Goal: Task Accomplishment & Management: Manage account settings

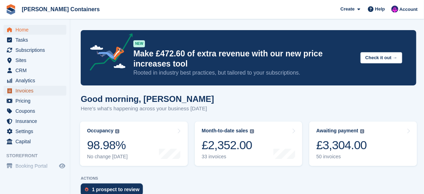
click at [27, 92] on span "Invoices" at bounding box center [36, 91] width 42 height 10
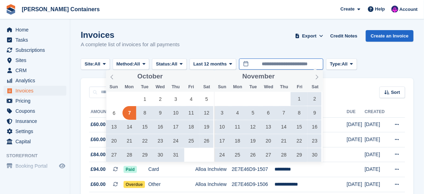
click at [269, 67] on input "**********" at bounding box center [281, 65] width 84 height 12
click at [401, 60] on div "Site: All All Alloa Inchview Alloa Kelliebank Alloa Greenfield Method: All All …" at bounding box center [247, 65] width 333 height 12
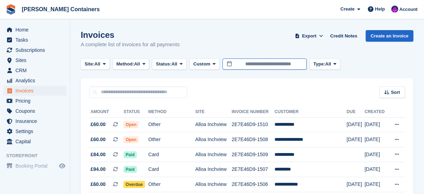
click at [301, 64] on input "**********" at bounding box center [265, 65] width 84 height 12
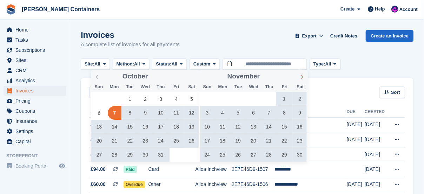
click at [299, 78] on span at bounding box center [302, 76] width 12 height 12
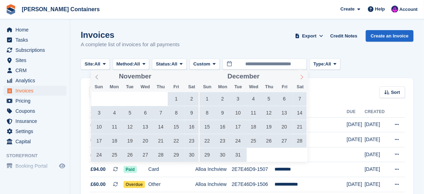
click at [299, 78] on span at bounding box center [302, 76] width 12 height 12
type input "****"
click at [299, 78] on span at bounding box center [302, 76] width 12 height 12
type input "****"
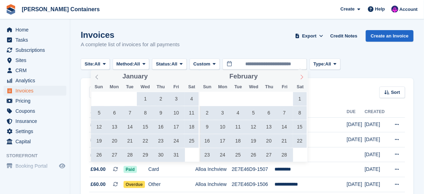
click at [299, 78] on span at bounding box center [302, 76] width 12 height 12
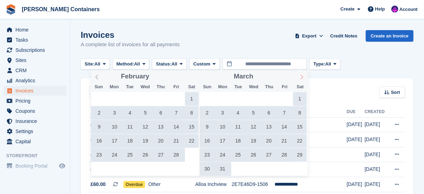
click at [299, 78] on span at bounding box center [302, 76] width 12 height 12
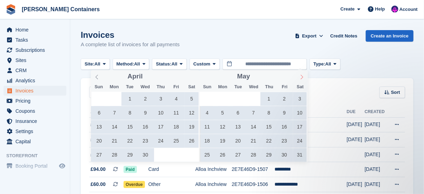
click at [299, 78] on span at bounding box center [302, 76] width 12 height 12
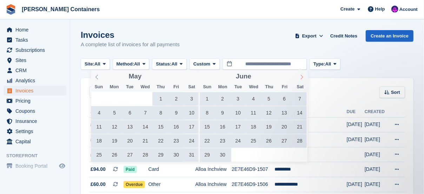
click at [300, 78] on icon at bounding box center [301, 77] width 5 height 5
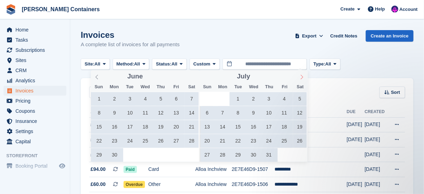
click at [300, 78] on icon at bounding box center [301, 77] width 5 height 5
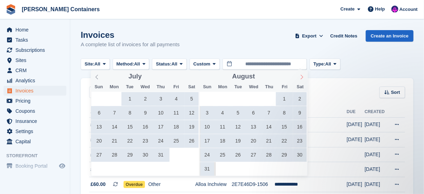
click at [300, 78] on icon at bounding box center [301, 77] width 5 height 5
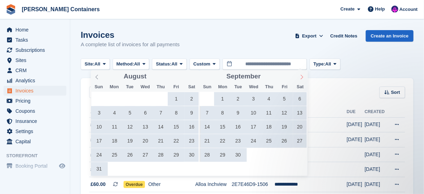
click at [300, 78] on icon at bounding box center [301, 77] width 5 height 5
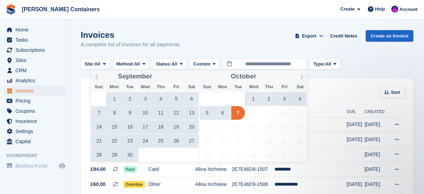
drag, startPoint x: 300, startPoint y: 78, endPoint x: 253, endPoint y: 99, distance: 51.8
click at [253, 99] on span "1" at bounding box center [254, 99] width 14 height 14
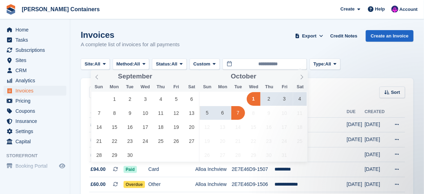
click at [236, 114] on span "7" at bounding box center [238, 113] width 14 height 14
type input "**********"
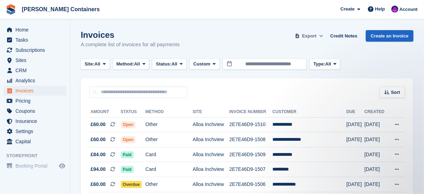
drag, startPoint x: 311, startPoint y: 32, endPoint x: 313, endPoint y: 40, distance: 8.2
click at [311, 32] on button "Export" at bounding box center [309, 36] width 31 height 12
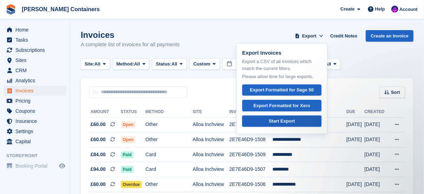
click at [302, 123] on link "Start Export" at bounding box center [281, 122] width 79 height 12
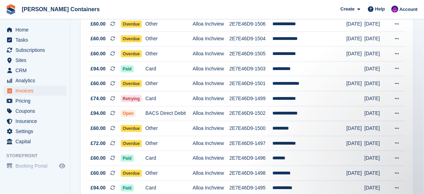
scroll to position [152, 0]
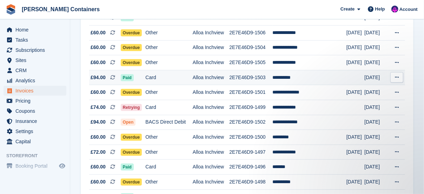
click at [303, 75] on td "**********" at bounding box center [309, 77] width 74 height 15
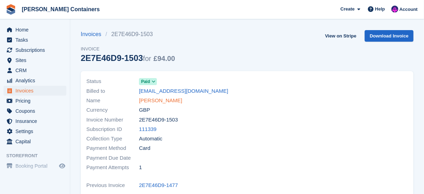
click at [161, 101] on link "Darcy Mann" at bounding box center [160, 101] width 43 height 8
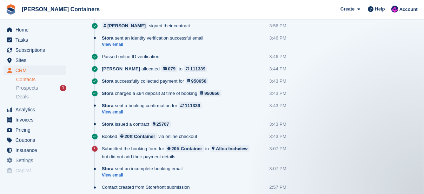
scroll to position [500, 0]
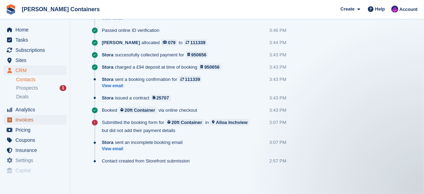
click at [25, 116] on span "Invoices" at bounding box center [36, 120] width 42 height 10
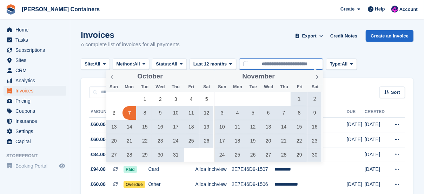
click at [289, 59] on input "**********" at bounding box center [281, 65] width 84 height 12
click at [316, 80] on icon at bounding box center [317, 77] width 5 height 5
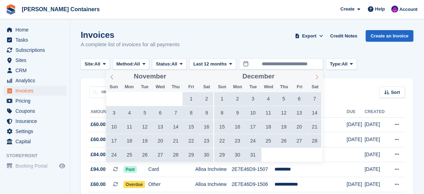
click at [316, 80] on icon at bounding box center [317, 77] width 5 height 5
type input "****"
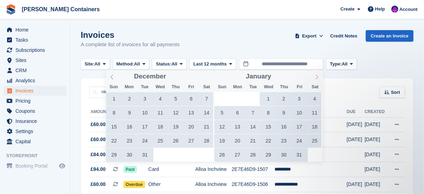
click at [316, 80] on icon at bounding box center [317, 77] width 5 height 5
type input "****"
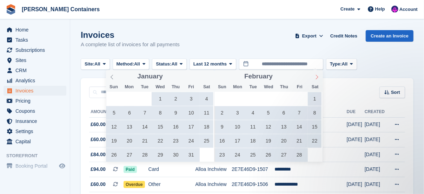
click at [316, 80] on icon at bounding box center [317, 77] width 5 height 5
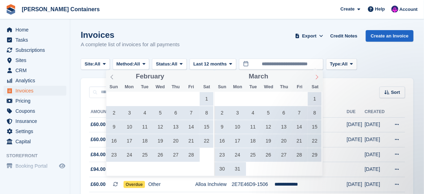
click at [316, 80] on icon at bounding box center [317, 77] width 5 height 5
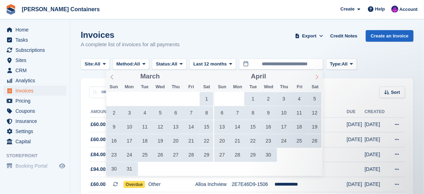
click at [316, 80] on icon at bounding box center [317, 77] width 5 height 5
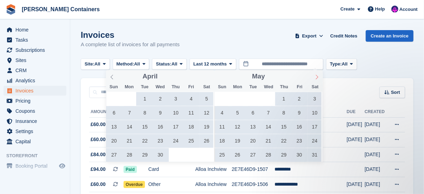
click at [316, 80] on icon at bounding box center [317, 77] width 5 height 5
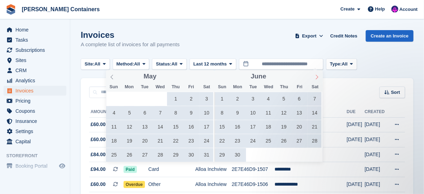
click at [316, 80] on icon at bounding box center [317, 77] width 5 height 5
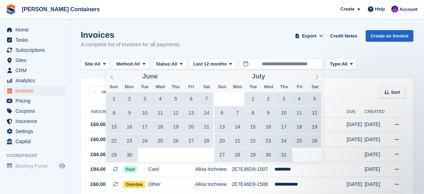
click at [316, 80] on icon at bounding box center [317, 77] width 5 height 5
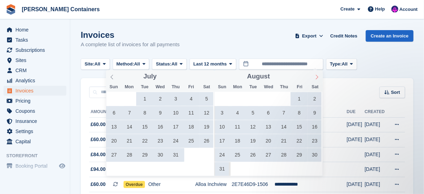
click at [316, 80] on icon at bounding box center [317, 77] width 5 height 5
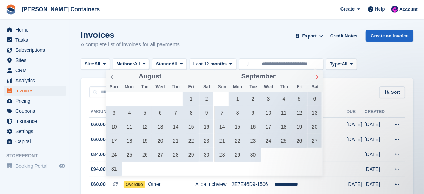
click at [316, 80] on icon at bounding box center [317, 77] width 5 height 5
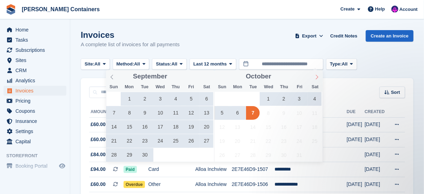
click at [316, 80] on icon at bounding box center [317, 77] width 5 height 5
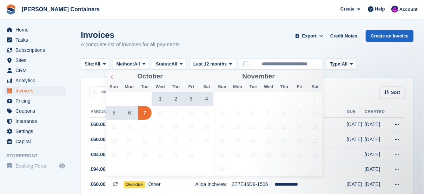
click at [109, 78] on span at bounding box center [112, 76] width 12 height 12
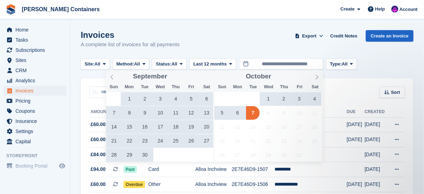
click at [142, 156] on span "30" at bounding box center [145, 155] width 14 height 14
type input "**********"
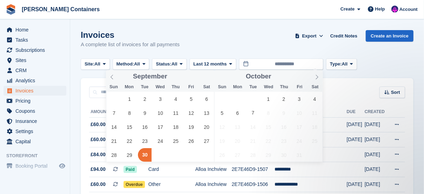
click at [144, 155] on span "30" at bounding box center [145, 155] width 14 height 14
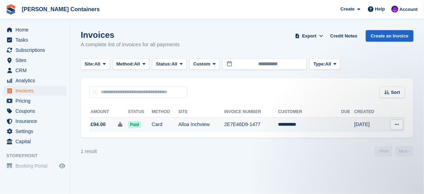
click at [214, 126] on td "Alloa Inchview" at bounding box center [201, 125] width 46 height 15
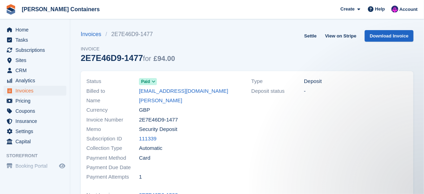
drag, startPoint x: 170, startPoint y: 119, endPoint x: 137, endPoint y: 119, distance: 32.3
click at [137, 119] on div "Invoice Number 2E7E46D9-1477" at bounding box center [164, 119] width 157 height 9
copy div "2E7E46D9-1477"
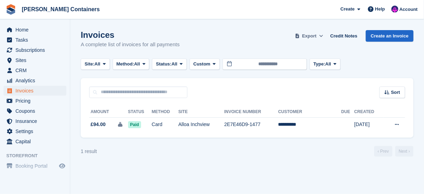
click at [313, 35] on span "Export" at bounding box center [309, 36] width 14 height 7
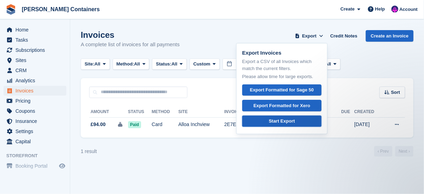
click at [288, 120] on div "Start Export" at bounding box center [282, 121] width 26 height 7
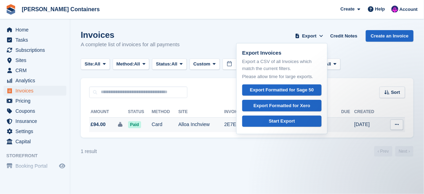
click at [189, 120] on td "Alloa Inchview" at bounding box center [201, 125] width 46 height 15
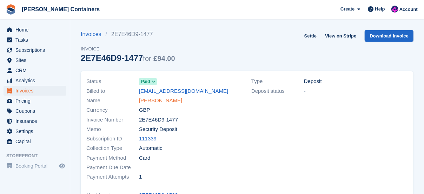
click at [147, 100] on link "[PERSON_NAME]" at bounding box center [160, 101] width 43 height 8
